Goal: Task Accomplishment & Management: Complete application form

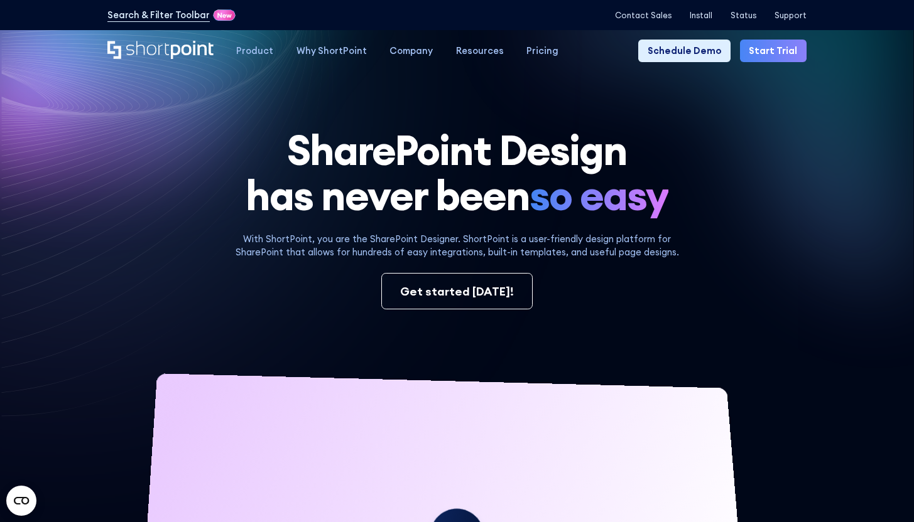
click at [786, 58] on link "Start Trial" at bounding box center [773, 51] width 67 height 23
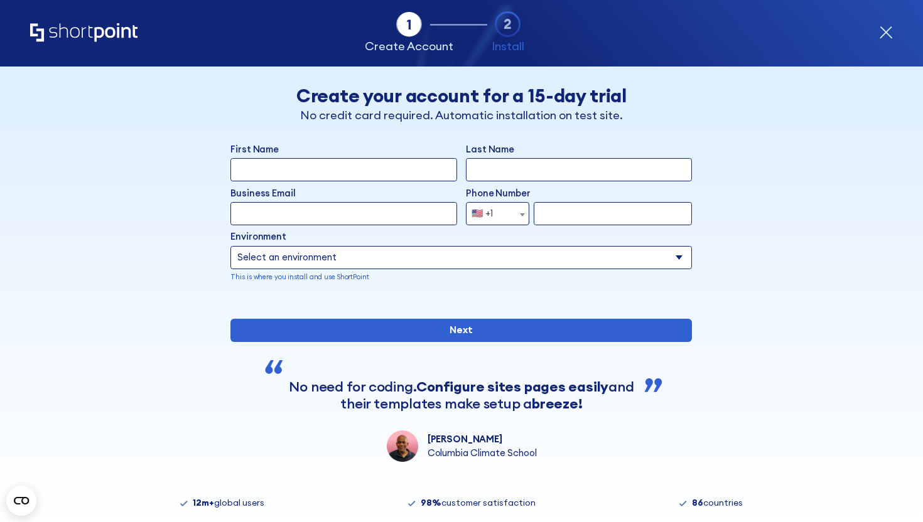
click at [377, 167] on input "First Name" at bounding box center [343, 169] width 226 height 23
type input "Smt. [PERSON_NAME]"
type input "Institute of Education & Technology"
click at [363, 217] on input "Business Email" at bounding box center [343, 213] width 226 height 23
type input "[EMAIL_ADDRESS][DOMAIN_NAME]"
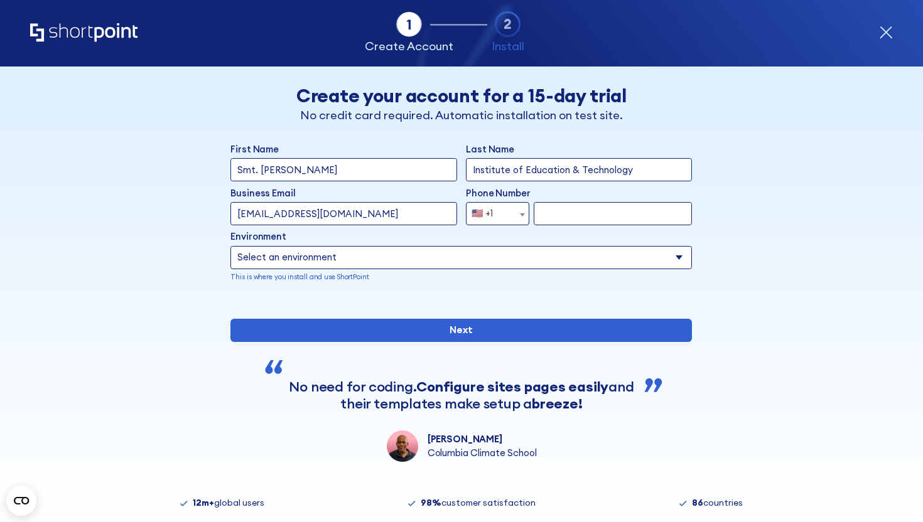
click at [420, 261] on select "Select an environment Microsoft 365 SharePoint Online SharePoint 2019 (On-Premi…" at bounding box center [461, 257] width 462 height 23
select select "SharePoint Online"
click at [230, 246] on select "Select an environment Microsoft 365 SharePoint Online SharePoint 2019 (On-Premi…" at bounding box center [461, 257] width 462 height 23
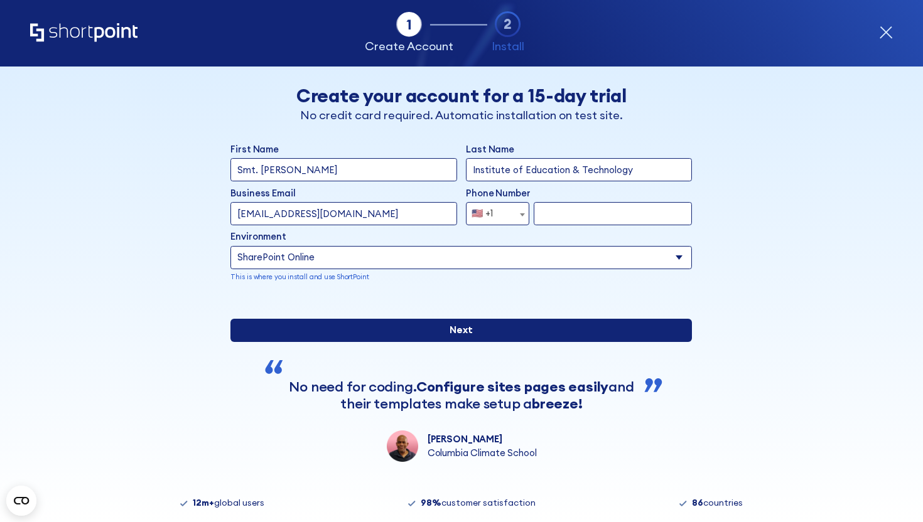
click at [451, 342] on input "Next" at bounding box center [461, 330] width 462 height 23
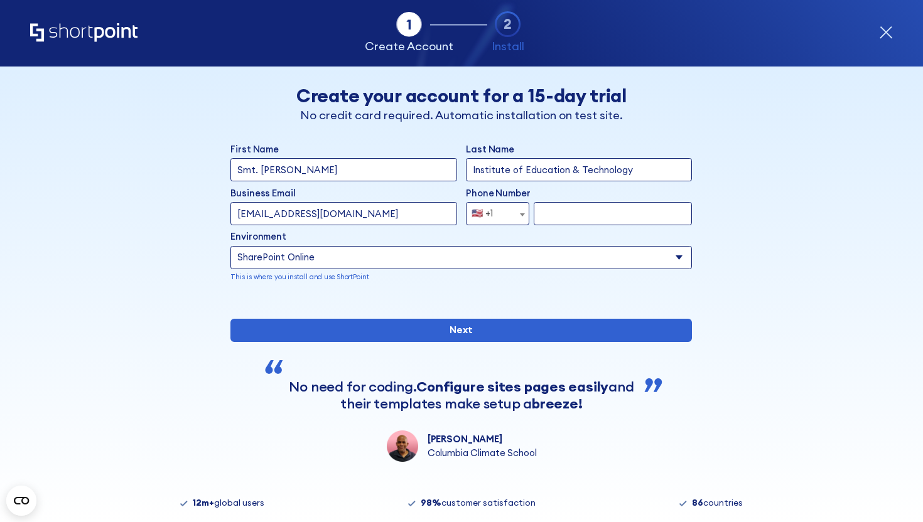
click at [516, 210] on span "form" at bounding box center [522, 214] width 13 height 23
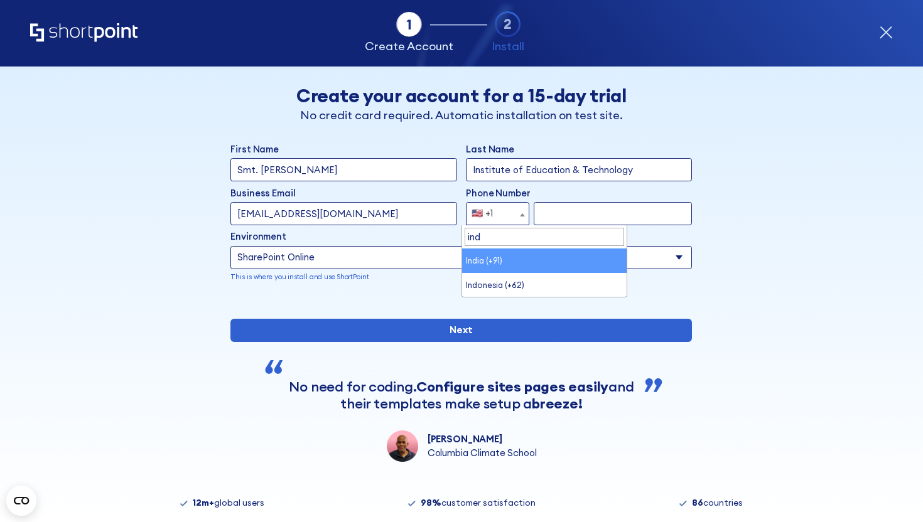
type input "ind"
select select "+91"
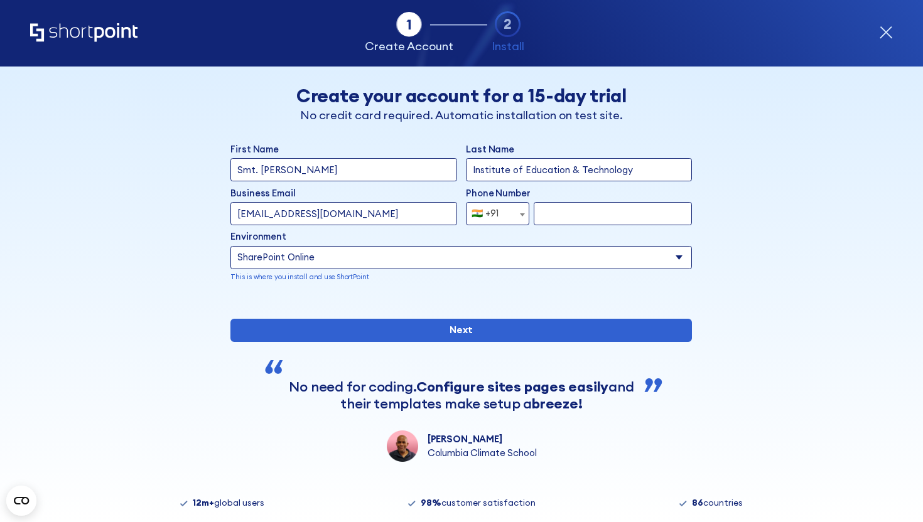
click at [573, 222] on input "form" at bounding box center [613, 213] width 158 height 23
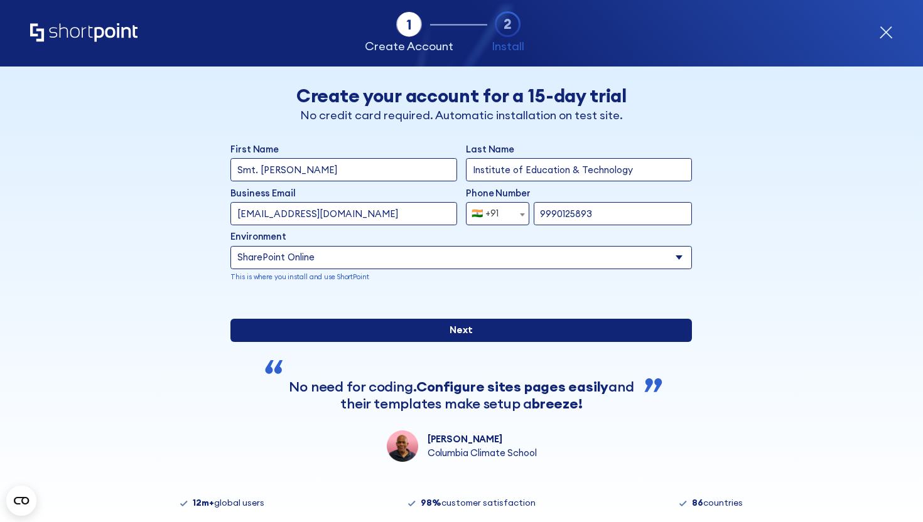
type input "9990125893"
click at [526, 342] on input "Next" at bounding box center [461, 330] width 462 height 23
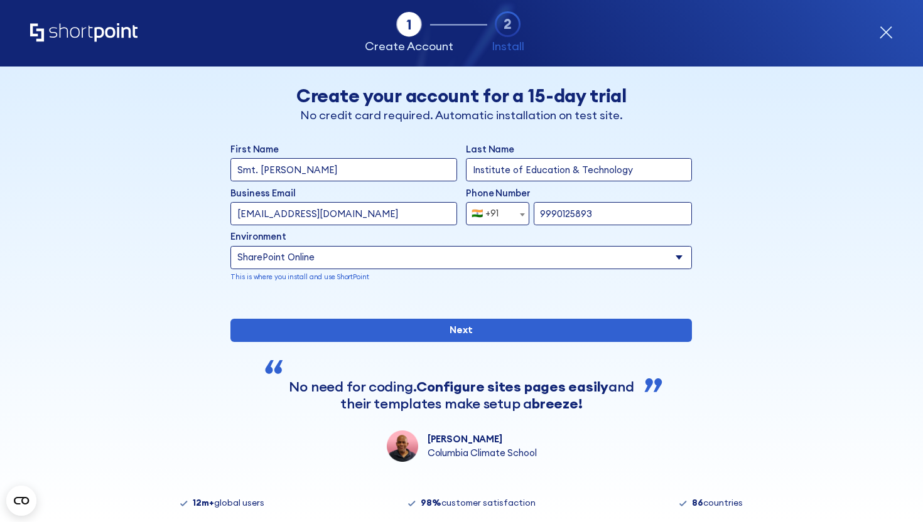
drag, startPoint x: 625, startPoint y: 173, endPoint x: 444, endPoint y: 175, distance: 181.5
click at [444, 175] on div "First Name Smt. Satyawati Devi Last Name Institute of Education & Technology" at bounding box center [461, 162] width 462 height 39
type input "Pandey"
click at [335, 164] on input "Smt. Satyawati Devi" at bounding box center [343, 169] width 226 height 23
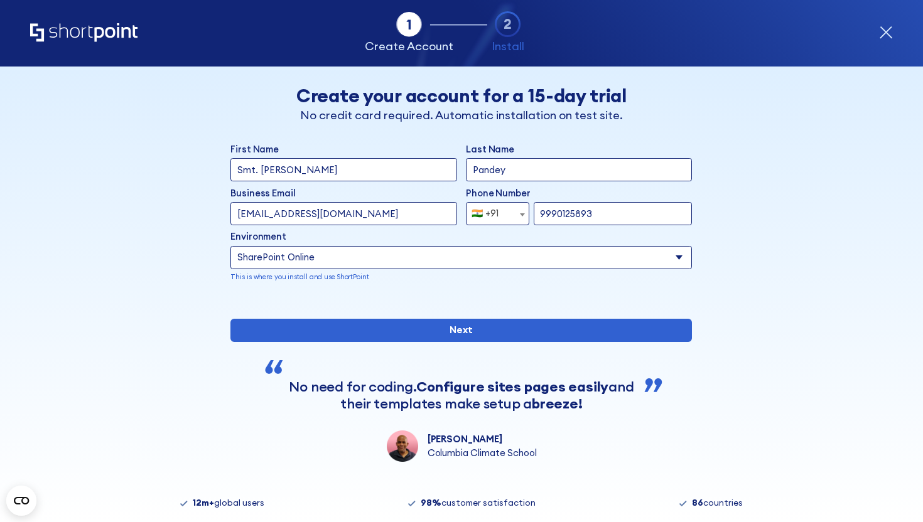
drag, startPoint x: 337, startPoint y: 172, endPoint x: 187, endPoint y: 172, distance: 149.5
click at [187, 172] on div "Back Back Create your account for a 15-day trial No credit card required. Autom…" at bounding box center [462, 265] width 706 height 396
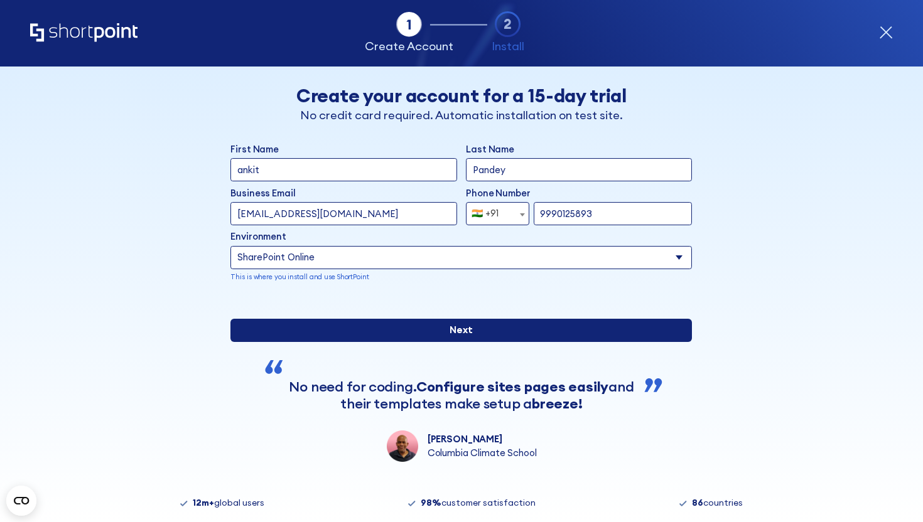
type input "ankit"
click at [431, 342] on input "Next" at bounding box center [461, 330] width 462 height 23
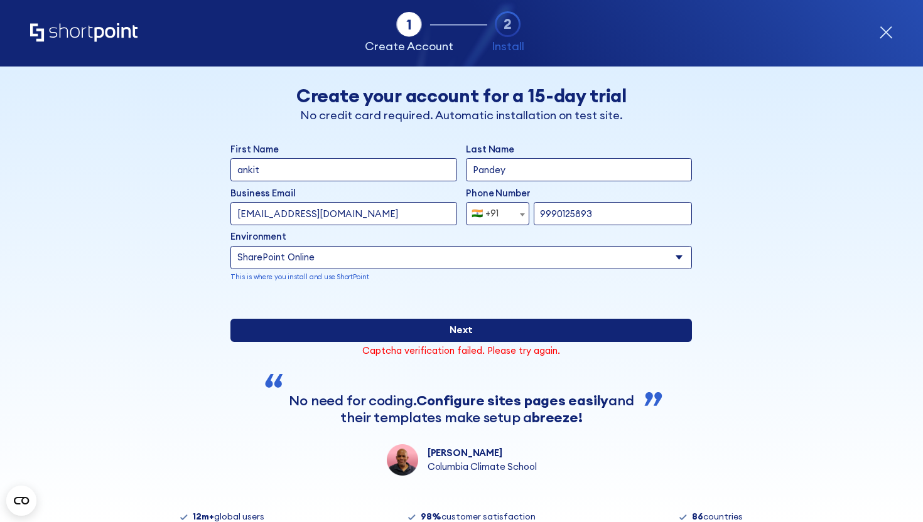
click at [509, 342] on input "Next" at bounding box center [461, 330] width 462 height 23
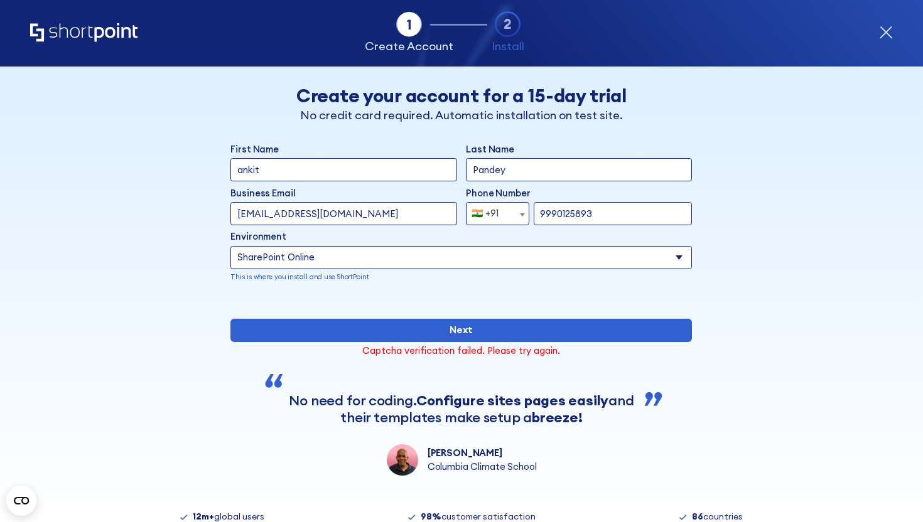
click at [312, 175] on input "ankit" at bounding box center [343, 169] width 226 height 23
click at [428, 205] on input "ankitpandey09@smtsit.onmicrosoft.com" at bounding box center [343, 213] width 226 height 23
click at [431, 216] on input "ankitpandey09@smtsit.onmicrosoft.com" at bounding box center [343, 213] width 226 height 23
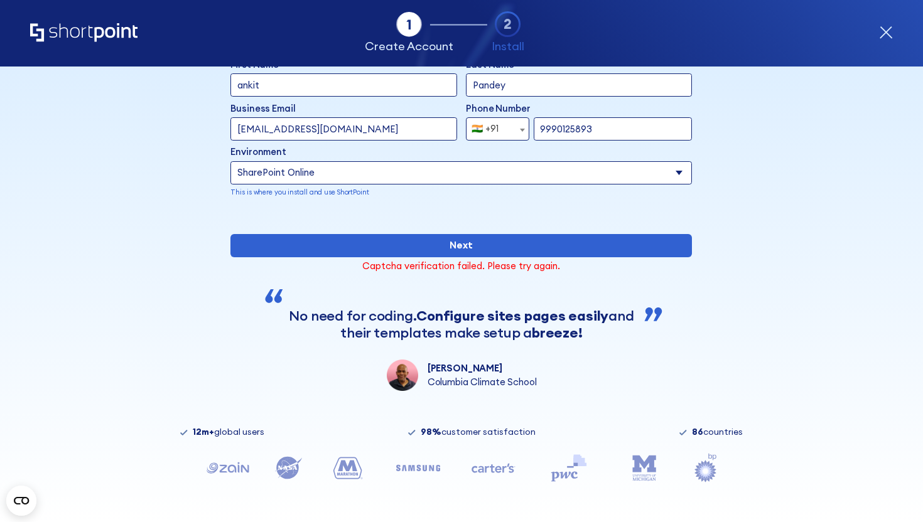
scroll to position [127, 0]
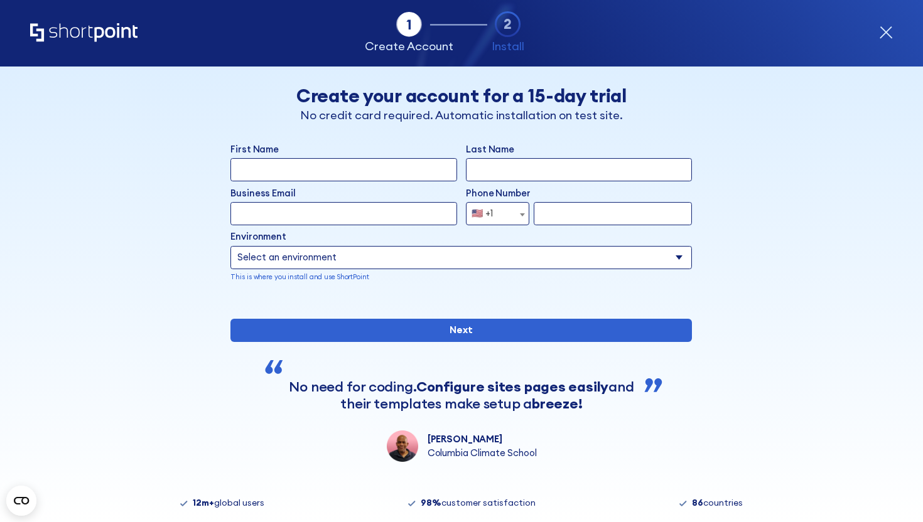
click at [296, 172] on input "First Name" at bounding box center [343, 169] width 226 height 23
type input "ankit"
type input "pandey"
type input "ankitpandey09@gmail.com"
type input "9990125893"
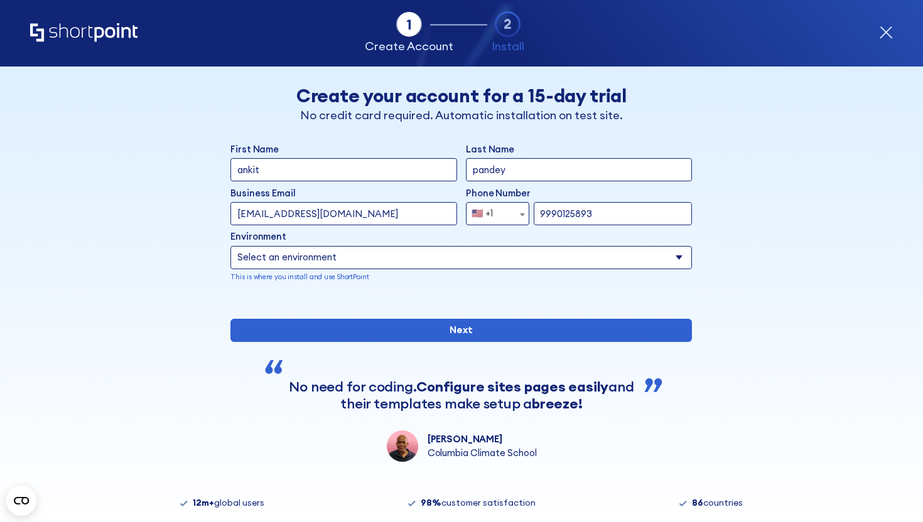
select select "SharePoint Online"
click at [230, 246] on select "Select an environment Microsoft 365 SharePoint Online SharePoint 2019 (On-Premi…" at bounding box center [461, 257] width 462 height 23
click at [464, 384] on div "First Name ankit Last Name pandey Business Email Invalid Email Address ankitpan…" at bounding box center [461, 303] width 462 height 320
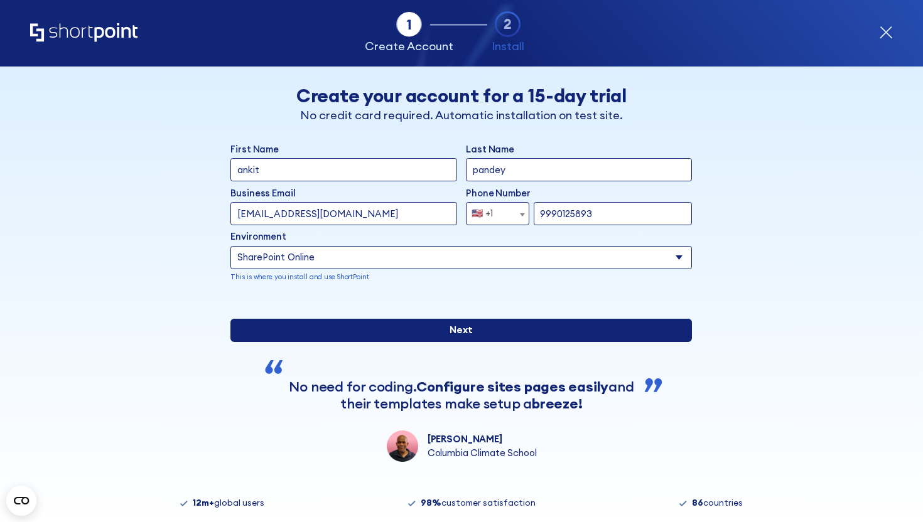
click at [463, 342] on input "Next" at bounding box center [461, 330] width 462 height 23
type input "ankitpandey09@smtsit.onmicrosoft.com"
click at [455, 342] on input "Next" at bounding box center [461, 330] width 462 height 23
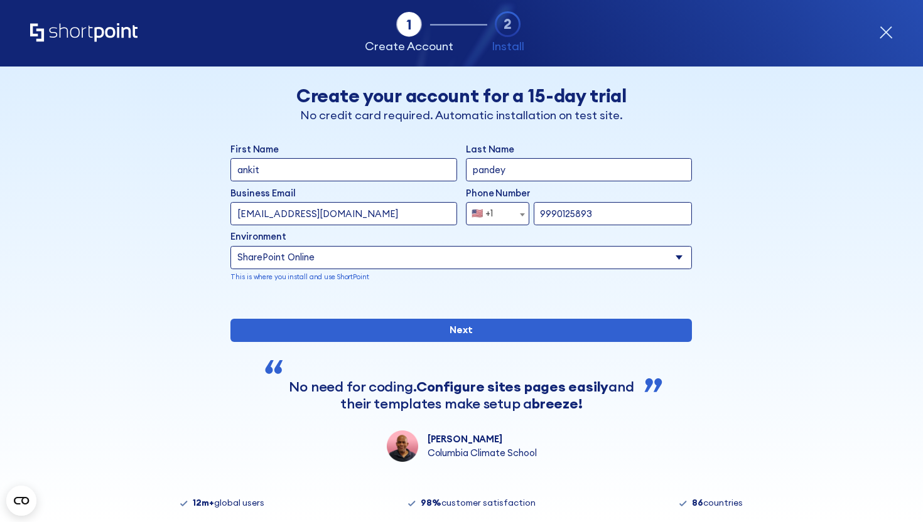
click at [509, 222] on span "🇺🇸 +1" at bounding box center [497, 213] width 63 height 23
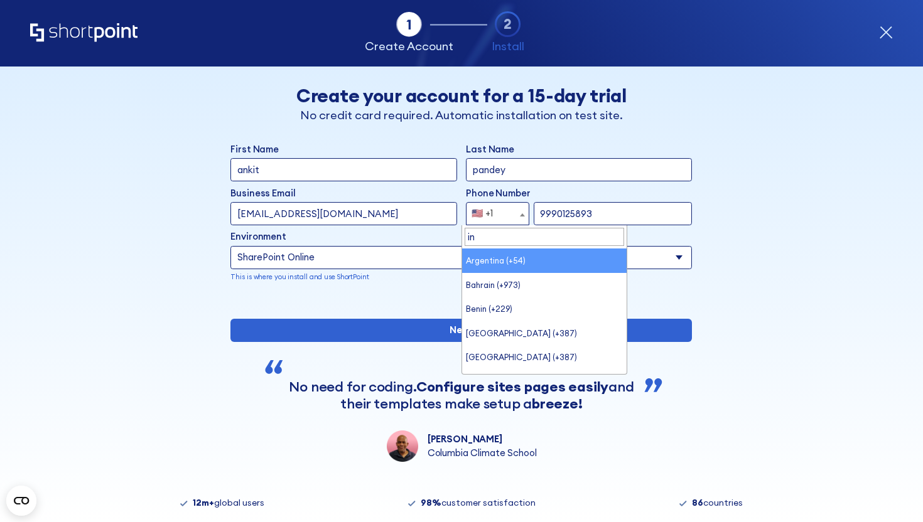
type input "ind"
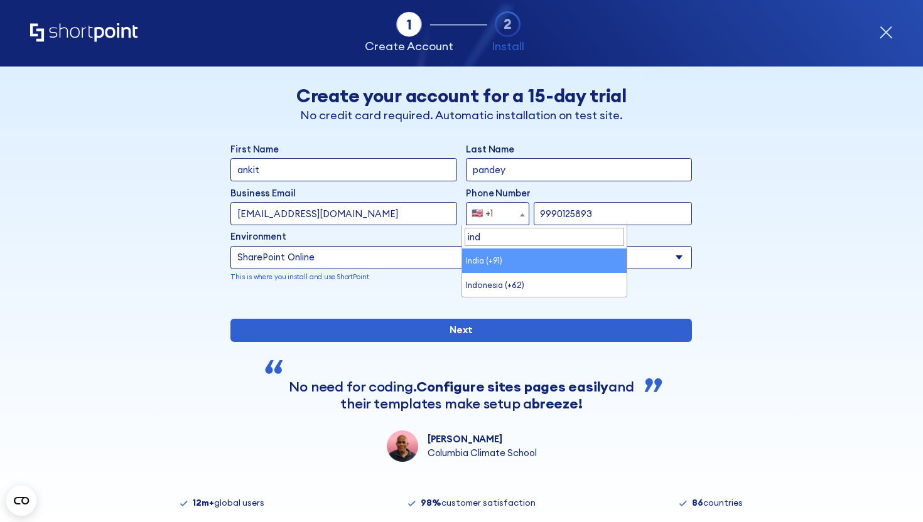
select select "+91"
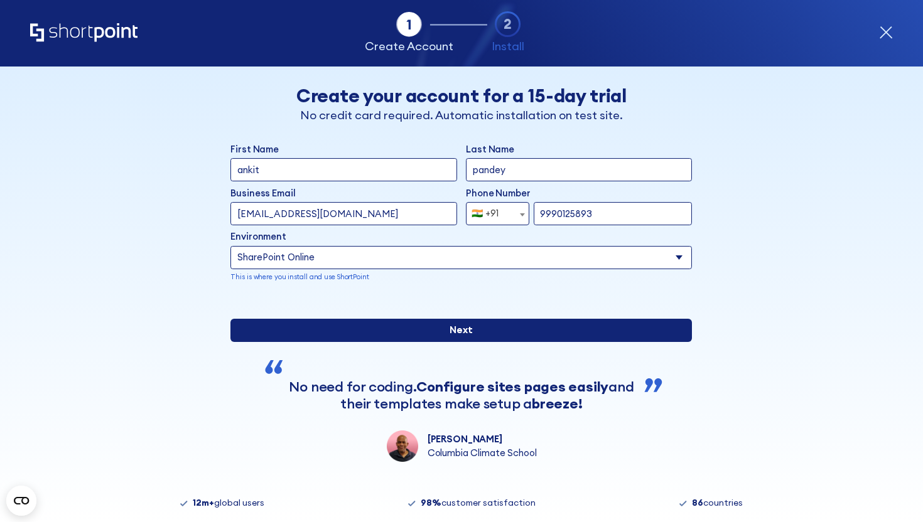
click at [450, 342] on input "Next" at bounding box center [461, 330] width 462 height 23
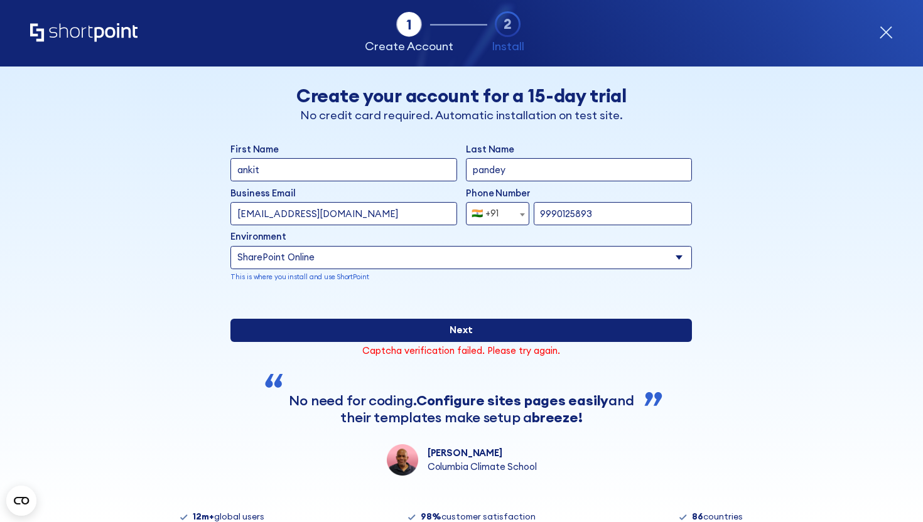
click at [450, 342] on input "Next" at bounding box center [461, 330] width 462 height 23
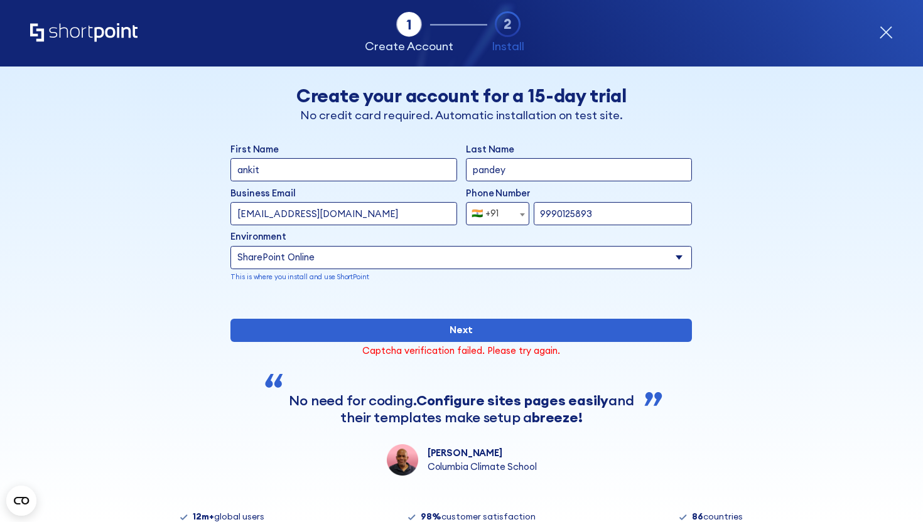
click at [446, 211] on input "ankitpandey09@smtsit.onmicrosoft.com" at bounding box center [343, 213] width 226 height 23
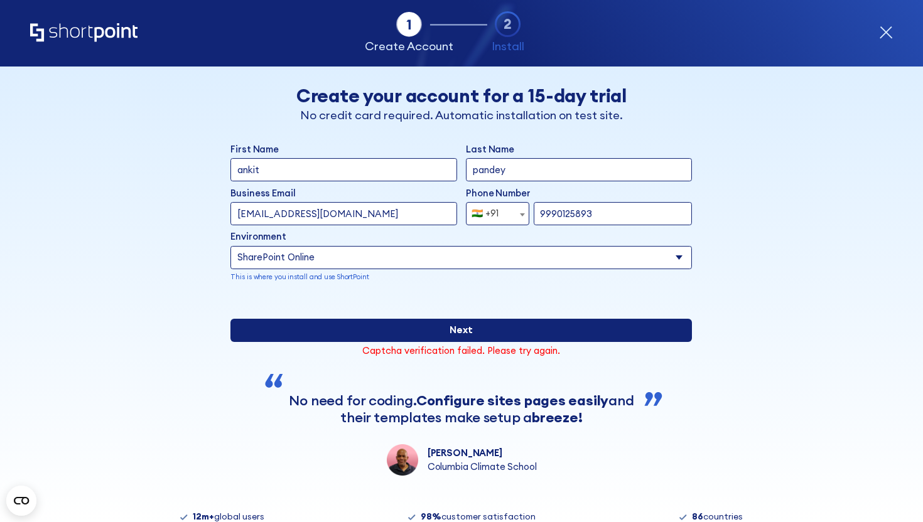
type input "ankitpandey09@www.com"
click at [428, 342] on input "Next" at bounding box center [461, 330] width 462 height 23
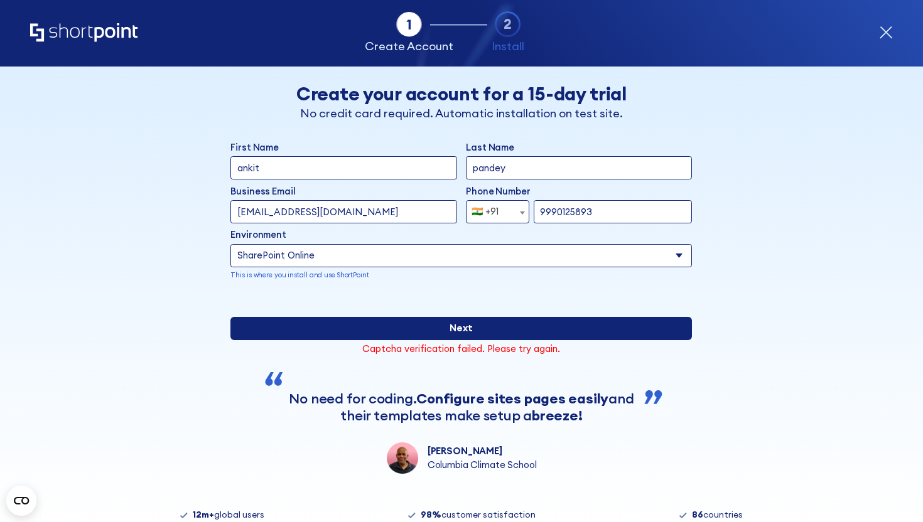
scroll to position [3, 0]
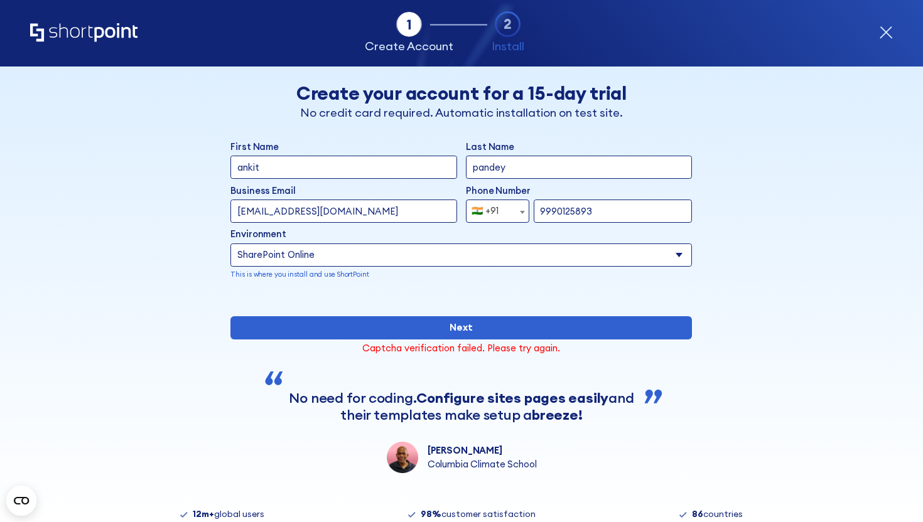
click at [100, 37] on icon "Home" at bounding box center [83, 32] width 107 height 18
